Goal: Check status: Check status

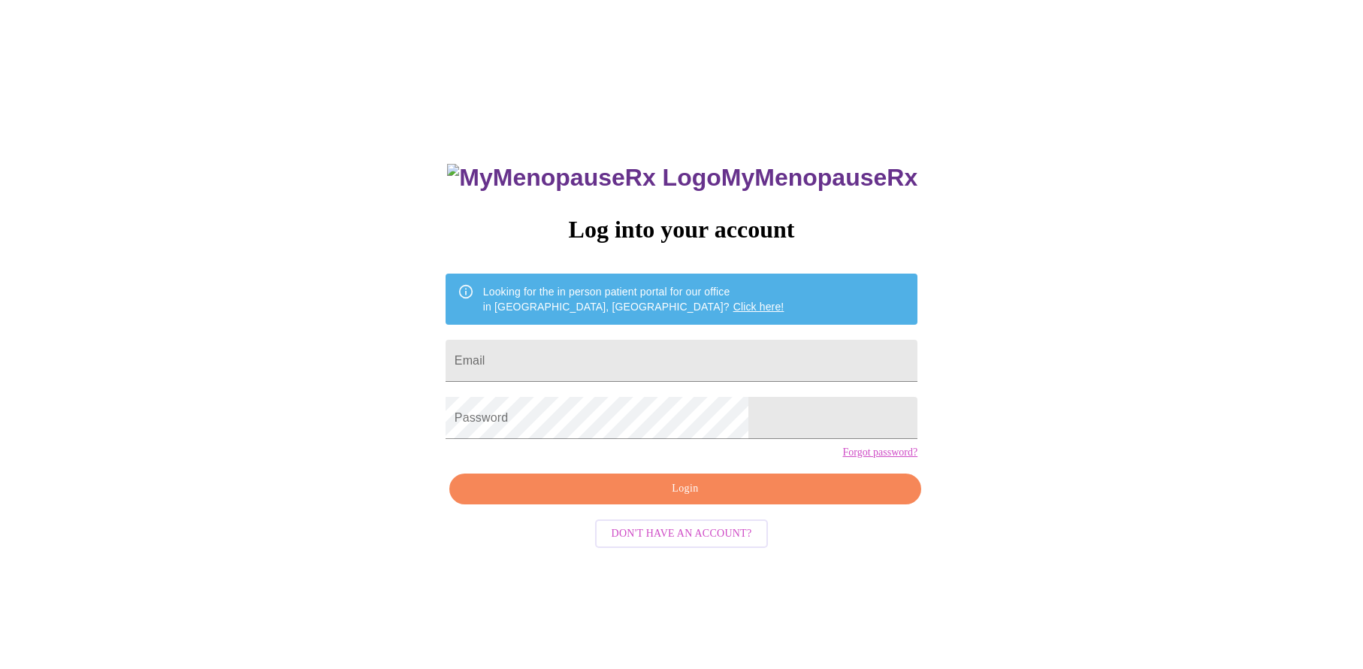
click at [698, 164] on h3 "MyMenopauseRx" at bounding box center [682, 178] width 470 height 28
click at [589, 164] on img at bounding box center [583, 178] width 273 height 28
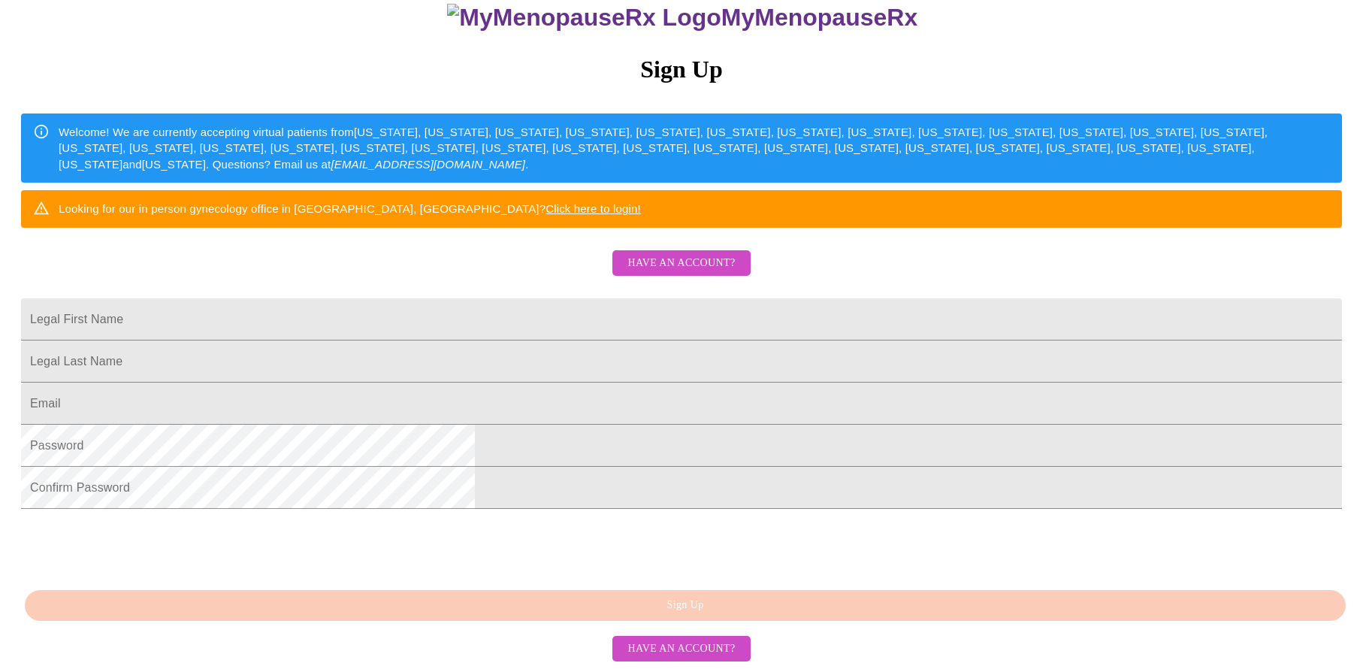
scroll to position [276, 0]
click at [650, 254] on span "Have an account?" at bounding box center [680, 263] width 107 height 19
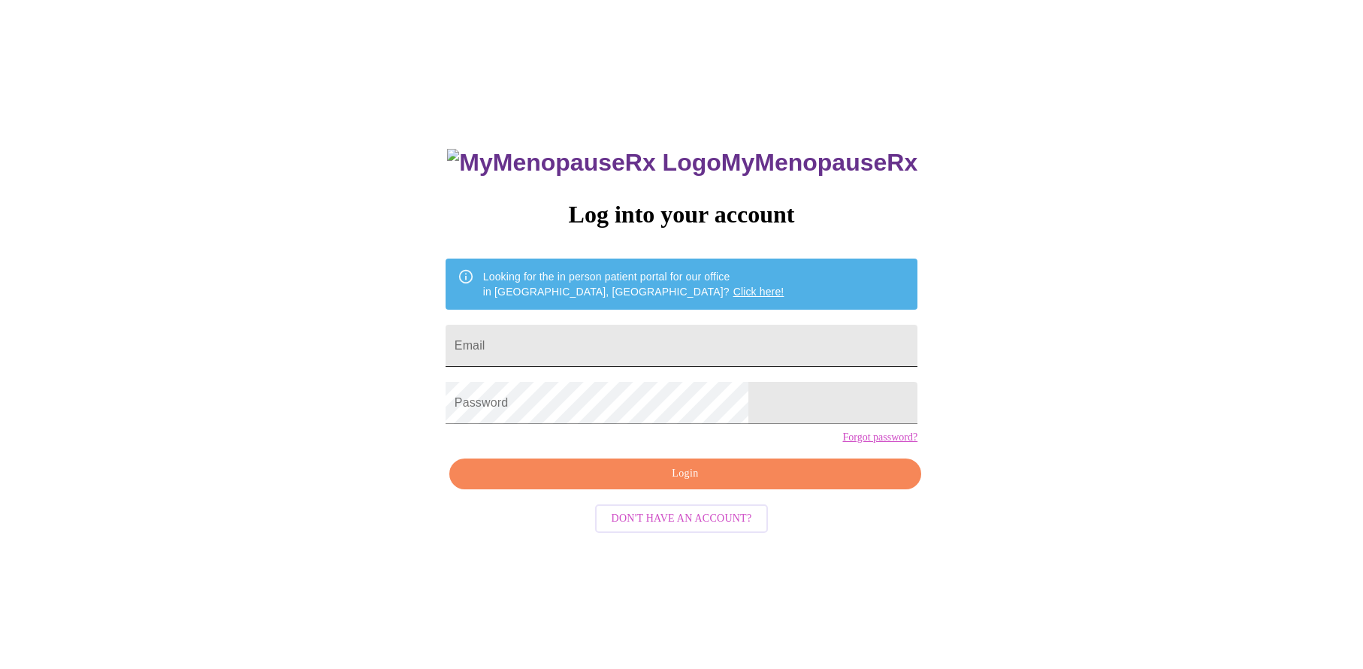
click at [593, 352] on input "Email" at bounding box center [681, 345] width 472 height 42
type input "ashleyhobbs511@gmail.com"
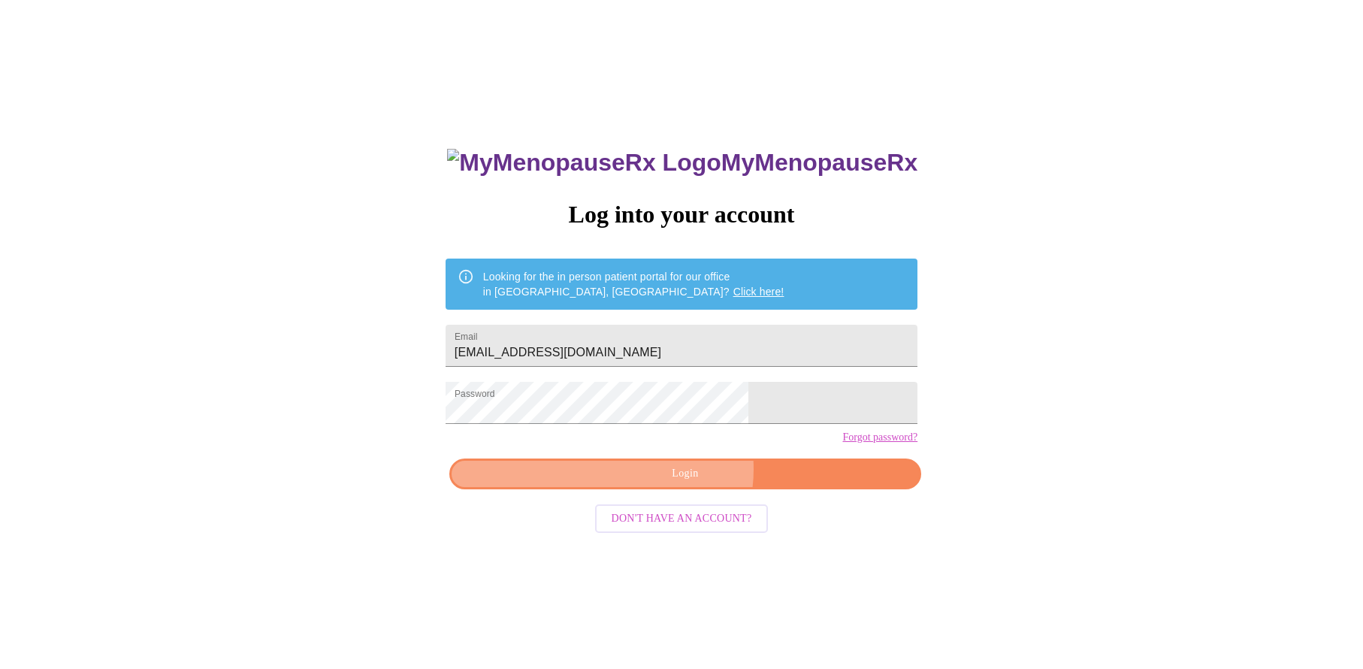
click at [686, 483] on span "Login" at bounding box center [684, 473] width 437 height 19
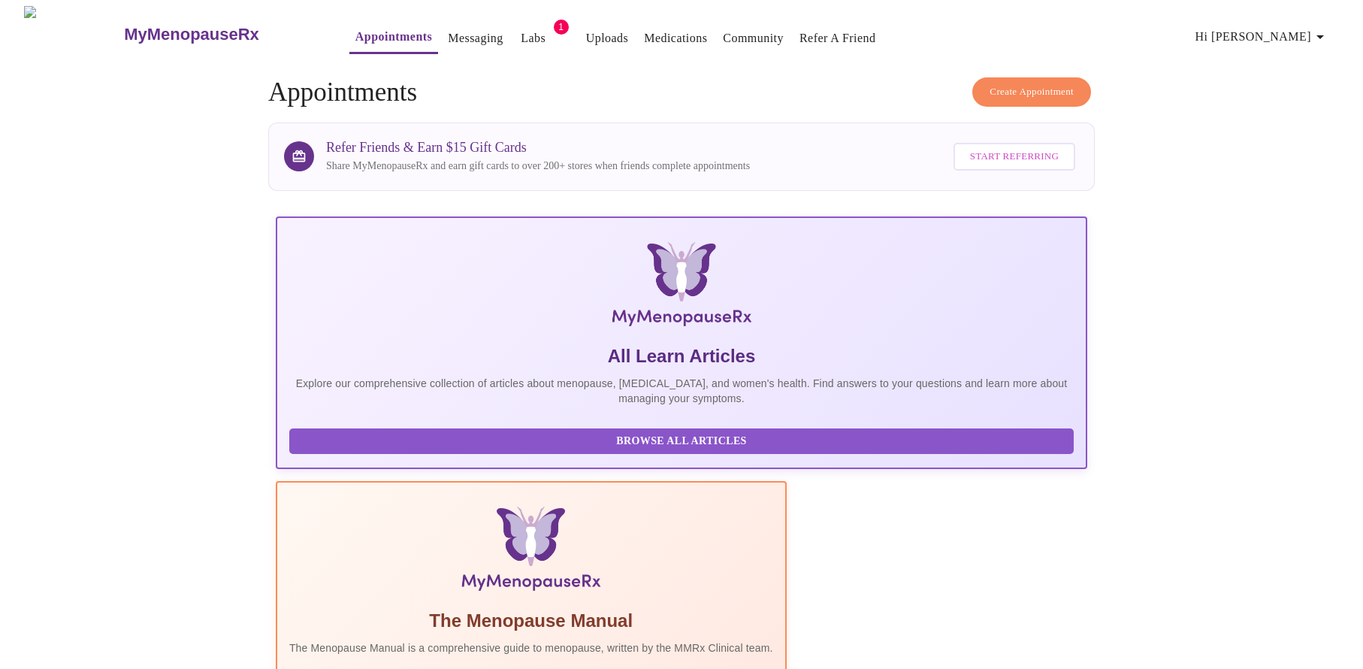
click at [521, 31] on link "Labs" at bounding box center [533, 38] width 25 height 21
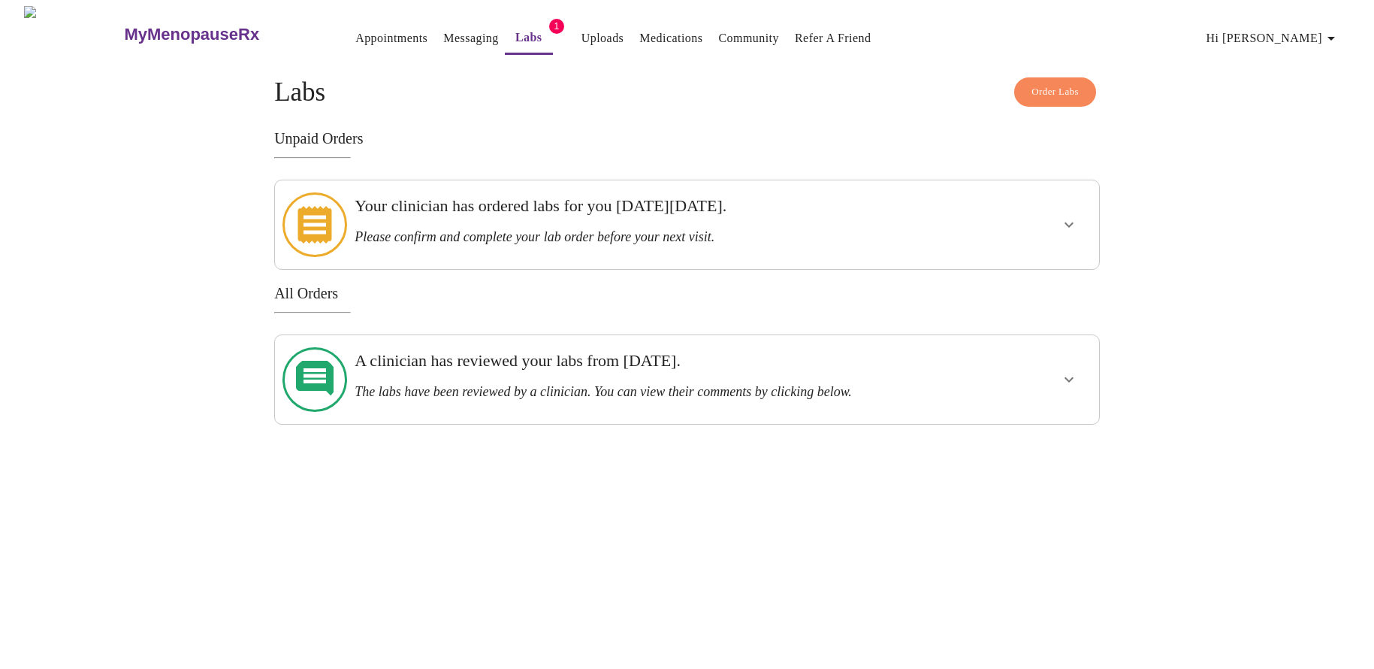
click at [481, 214] on h3 "Your clinician has ordered labs for you on Friday, September 5th." at bounding box center [647, 206] width 585 height 20
click at [1060, 216] on icon "show more" at bounding box center [1069, 225] width 18 height 18
